Goal: Navigation & Orientation: Find specific page/section

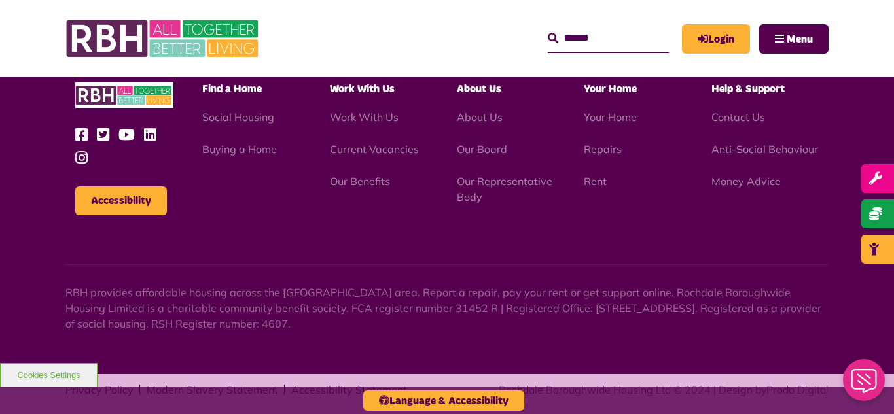
scroll to position [1538, 0]
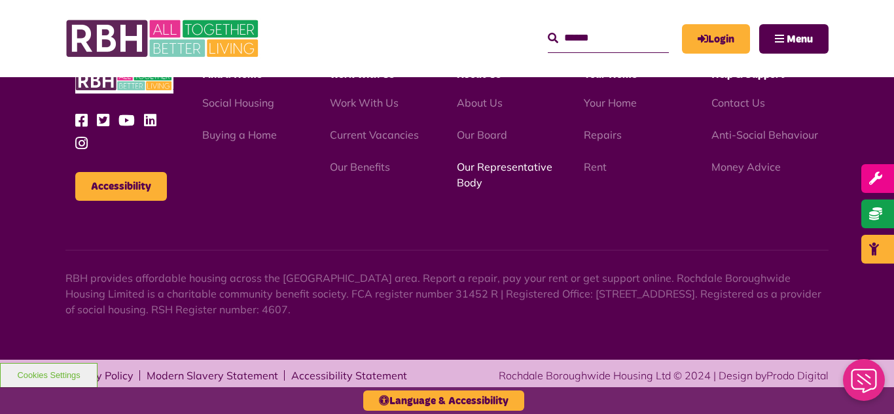
click at [506, 164] on link "Our Representative Body" at bounding box center [505, 174] width 96 height 29
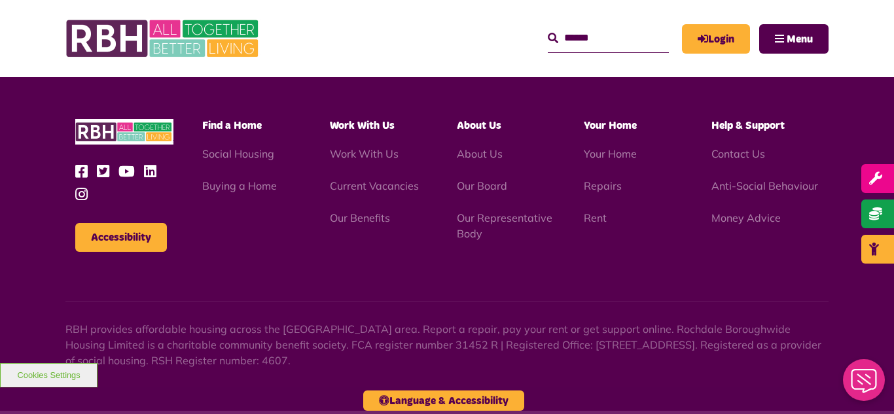
scroll to position [3799, 0]
